Goal: Task Accomplishment & Management: Complete application form

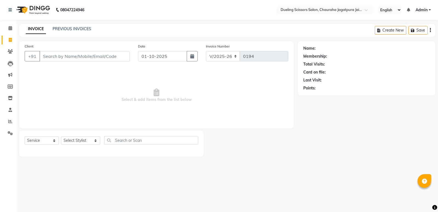
select select "6993"
select select "service"
click at [65, 55] on input "Client" at bounding box center [84, 56] width 90 height 10
type input "8955169991"
click at [111, 59] on span "Add Client" at bounding box center [116, 55] width 22 height 5
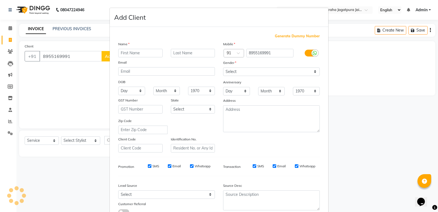
click at [135, 53] on input "text" at bounding box center [140, 53] width 44 height 8
type input "[PERSON_NAME]"
click at [176, 53] on input "text" at bounding box center [193, 53] width 44 height 8
type input "candid mony"
click at [137, 92] on select "Day 01 02 03 04 05 06 07 08 09 10 11 12 13 14 15 16 17 18 19 20 21 22 23 24 25 …" at bounding box center [131, 91] width 27 height 8
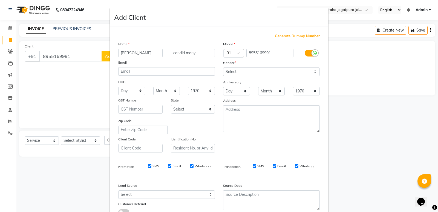
click at [421, 109] on ngb-modal-window "Add Client Generate Dummy Number Name [PERSON_NAME] candid mony Email DOB Day 0…" at bounding box center [219, 106] width 438 height 212
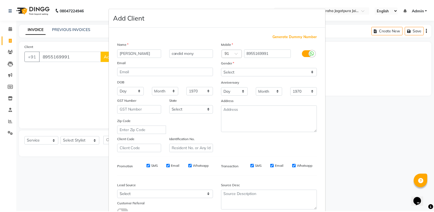
scroll to position [41, 0]
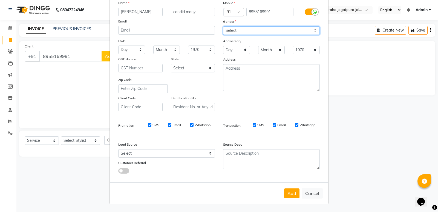
click at [313, 30] on select "Select [DEMOGRAPHIC_DATA] [DEMOGRAPHIC_DATA] Other Prefer Not To Say" at bounding box center [271, 30] width 97 height 8
select select "[DEMOGRAPHIC_DATA]"
click at [223, 26] on select "Select [DEMOGRAPHIC_DATA] [DEMOGRAPHIC_DATA] Other Prefer Not To Say" at bounding box center [271, 30] width 97 height 8
click at [293, 193] on button "Add" at bounding box center [291, 193] width 15 height 10
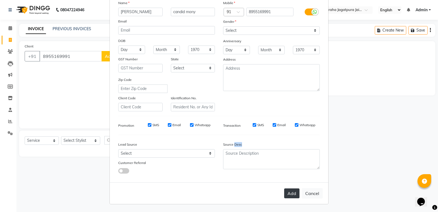
click at [293, 193] on div "Add Cancel" at bounding box center [219, 193] width 219 height 22
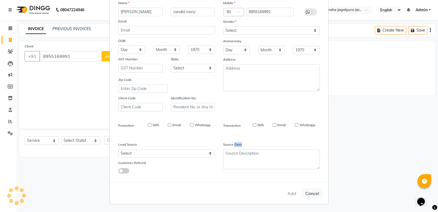
select select
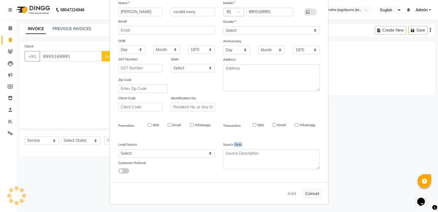
select select
checkbox input "false"
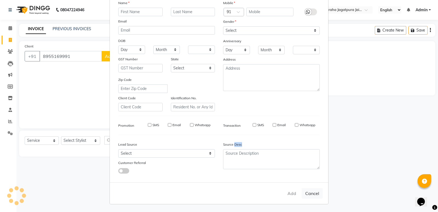
checkbox input "false"
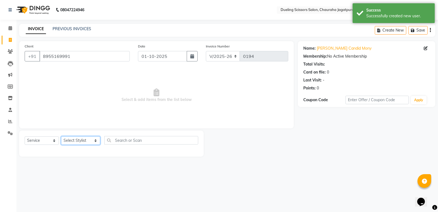
click at [91, 142] on select "Select Stylist [PERSON_NAME] [PERSON_NAME] [PERSON_NAME] [PERSON_NAME] [PERSON_…" at bounding box center [80, 140] width 39 height 8
select select "62033"
click at [61, 136] on select "Select Stylist [PERSON_NAME] [PERSON_NAME] [PERSON_NAME] [PERSON_NAME] [PERSON_…" at bounding box center [80, 140] width 39 height 8
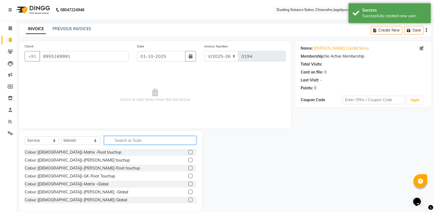
click at [113, 141] on input "text" at bounding box center [150, 140] width 92 height 8
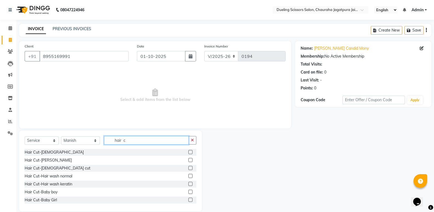
type input "hair c"
click at [189, 152] on label at bounding box center [191, 152] width 4 height 4
click at [189, 152] on input "checkbox" at bounding box center [191, 152] width 4 height 4
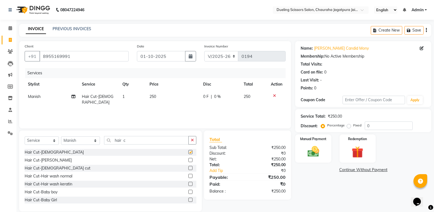
checkbox input "false"
click at [189, 158] on label at bounding box center [191, 160] width 4 height 4
click at [189, 158] on input "checkbox" at bounding box center [191, 160] width 4 height 4
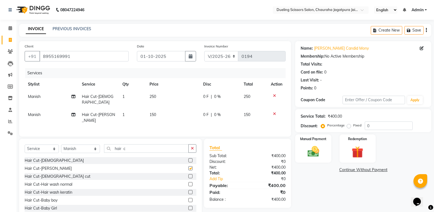
checkbox input "false"
click at [124, 144] on input "hair c" at bounding box center [146, 148] width 85 height 8
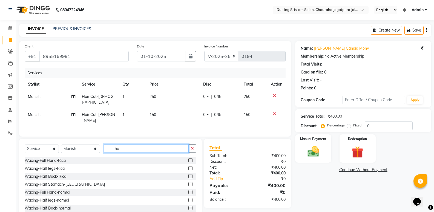
type input "h"
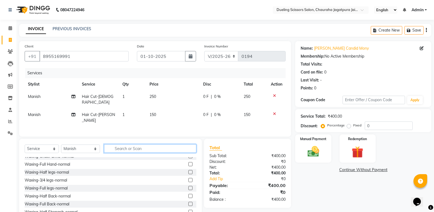
scroll to position [180, 0]
click at [137, 144] on input "text" at bounding box center [150, 148] width 92 height 8
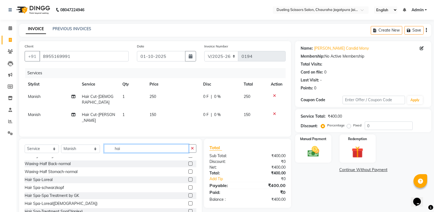
scroll to position [0, 0]
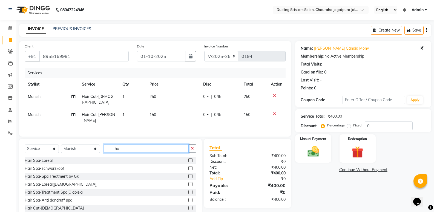
type input "h"
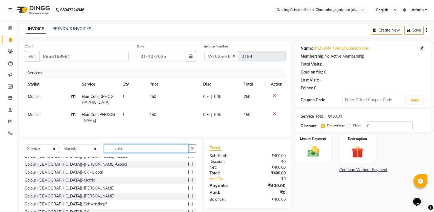
scroll to position [49, 0]
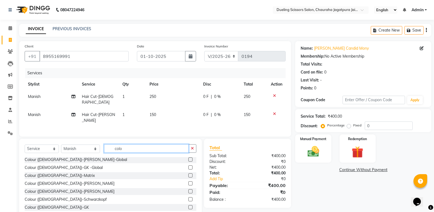
type input "colo"
click at [189, 189] on label at bounding box center [191, 191] width 4 height 4
click at [189, 190] on input "checkbox" at bounding box center [191, 192] width 4 height 4
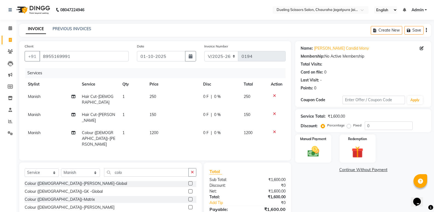
checkbox input "false"
click at [119, 168] on input "colo" at bounding box center [146, 172] width 85 height 8
type input "c"
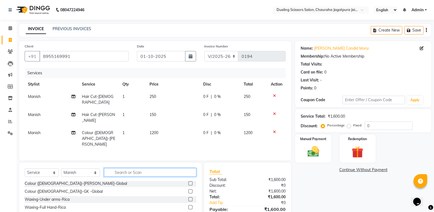
click at [132, 168] on input "text" at bounding box center [150, 172] width 92 height 8
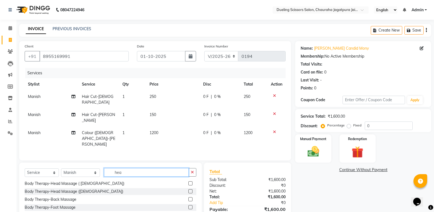
scroll to position [0, 0]
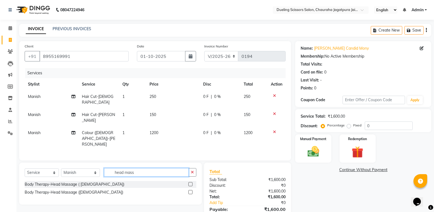
type input "head mass"
click at [190, 182] on label at bounding box center [191, 184] width 4 height 4
click at [190, 183] on input "checkbox" at bounding box center [191, 185] width 4 height 4
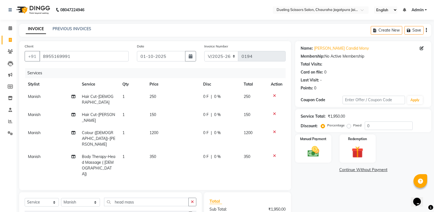
checkbox input "false"
click at [136, 198] on input "head mass" at bounding box center [146, 202] width 85 height 8
type input "h"
type input "s"
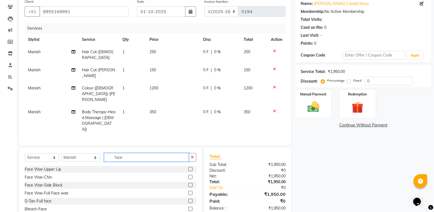
type input "face"
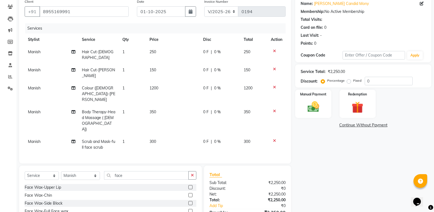
checkbox input "false"
click at [350, 106] on img at bounding box center [357, 107] width 19 height 15
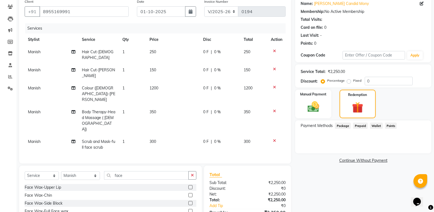
click at [354, 81] on label "Fixed" at bounding box center [358, 80] width 8 height 5
click at [349, 81] on input "Fixed" at bounding box center [350, 81] width 4 height 4
radio input "true"
click at [372, 81] on input "0" at bounding box center [389, 81] width 48 height 8
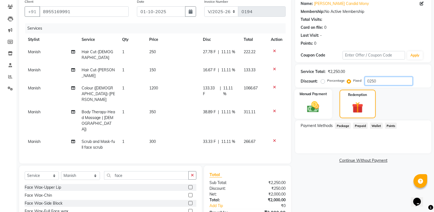
type input "0250"
click at [315, 111] on img at bounding box center [313, 107] width 19 height 14
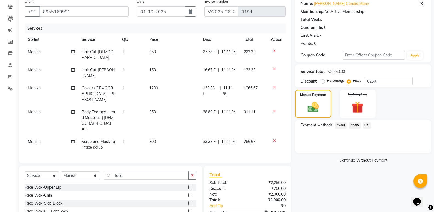
click at [342, 126] on span "CASH" at bounding box center [341, 125] width 12 height 6
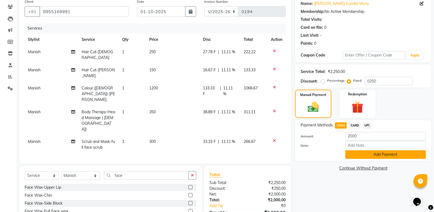
click at [395, 153] on button "Add Payment" at bounding box center [386, 154] width 81 height 8
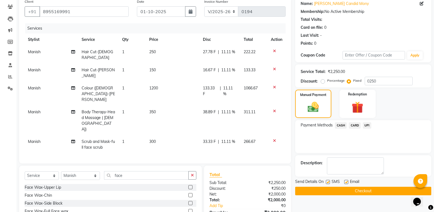
click at [363, 189] on button "Checkout" at bounding box center [363, 191] width 136 height 8
